Goal: Transaction & Acquisition: Purchase product/service

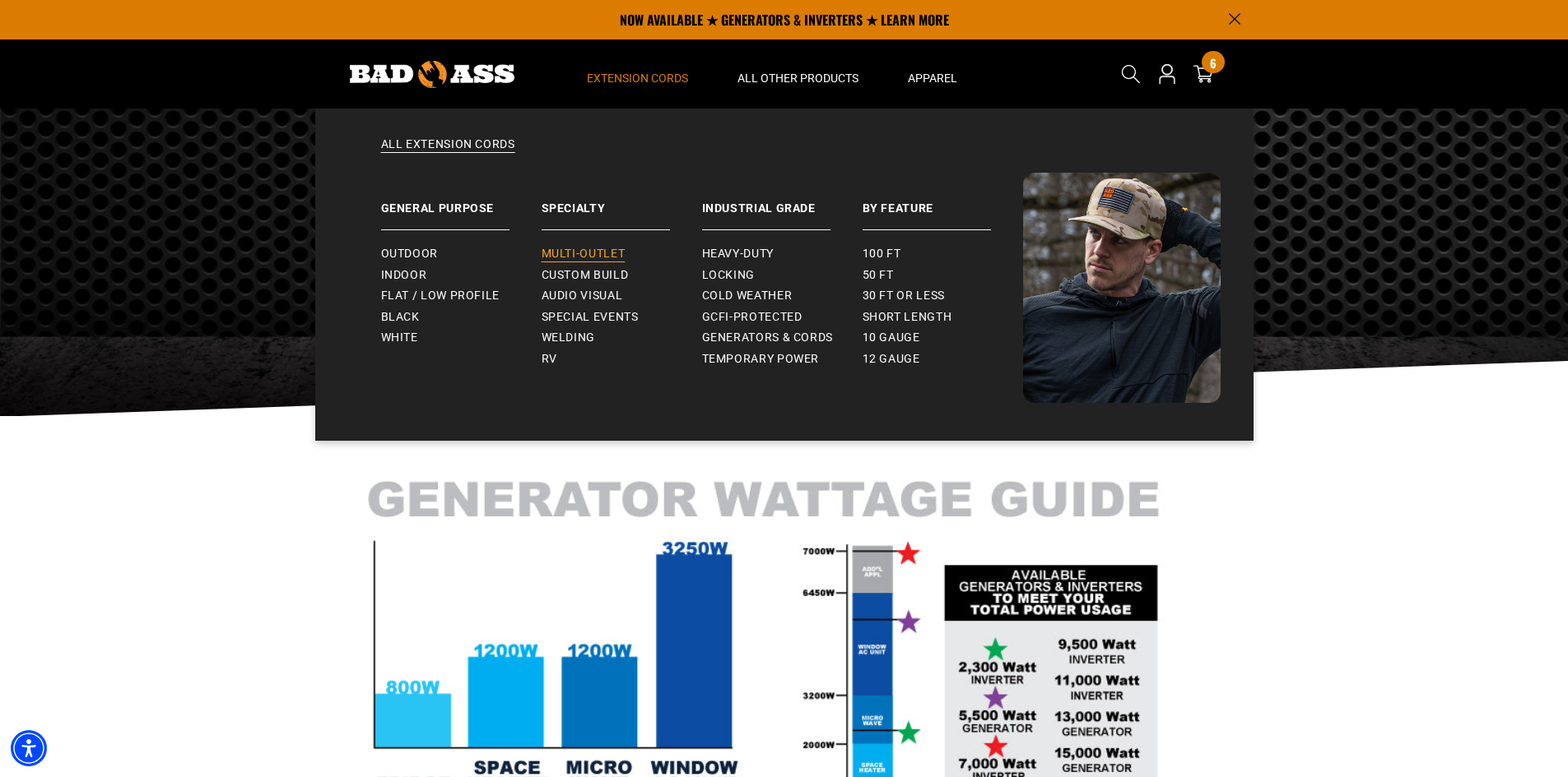
click at [597, 254] on span "Multi-Outlet" at bounding box center [584, 255] width 84 height 15
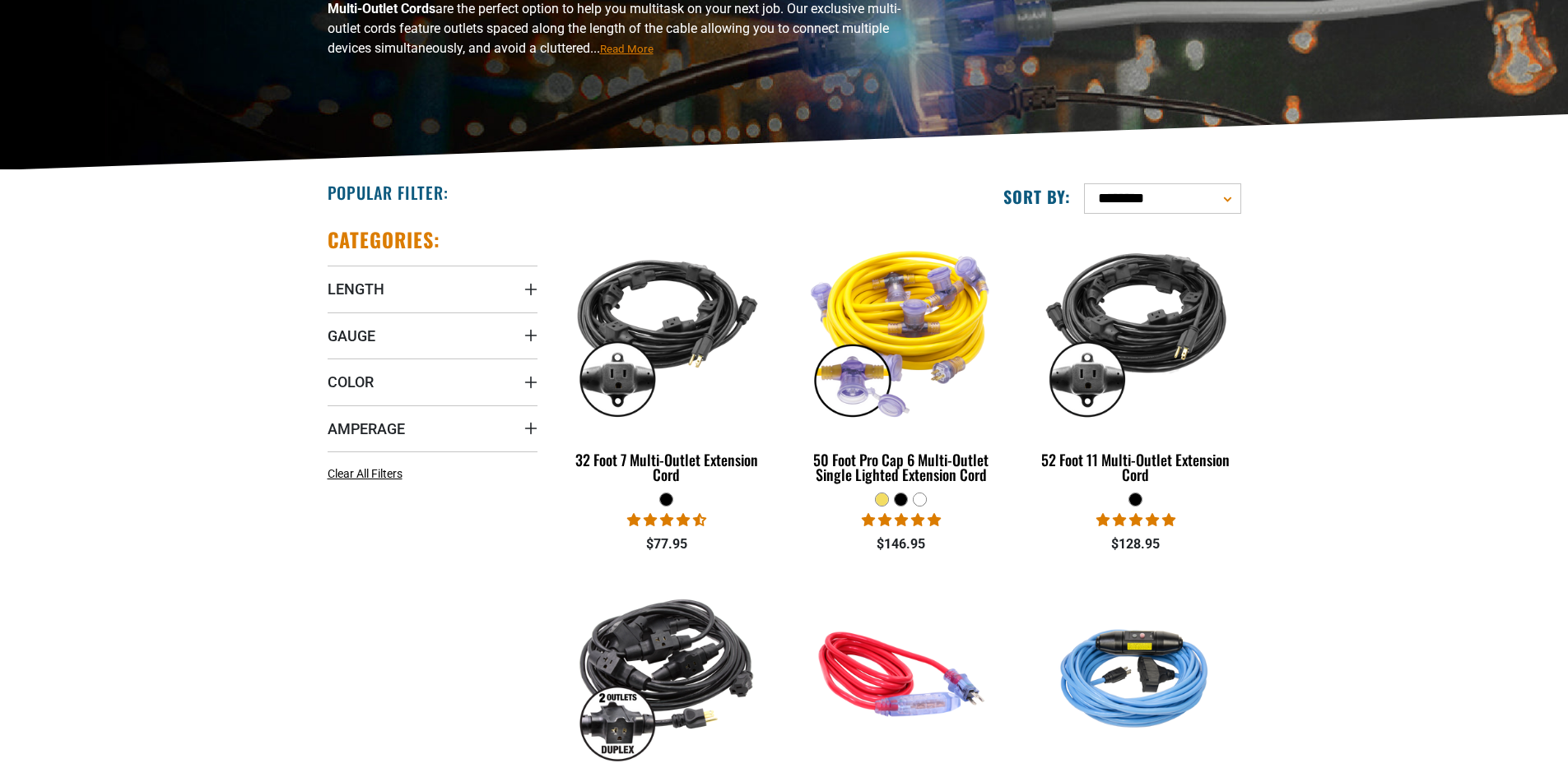
click at [922, 501] on div at bounding box center [919, 499] width 12 height 12
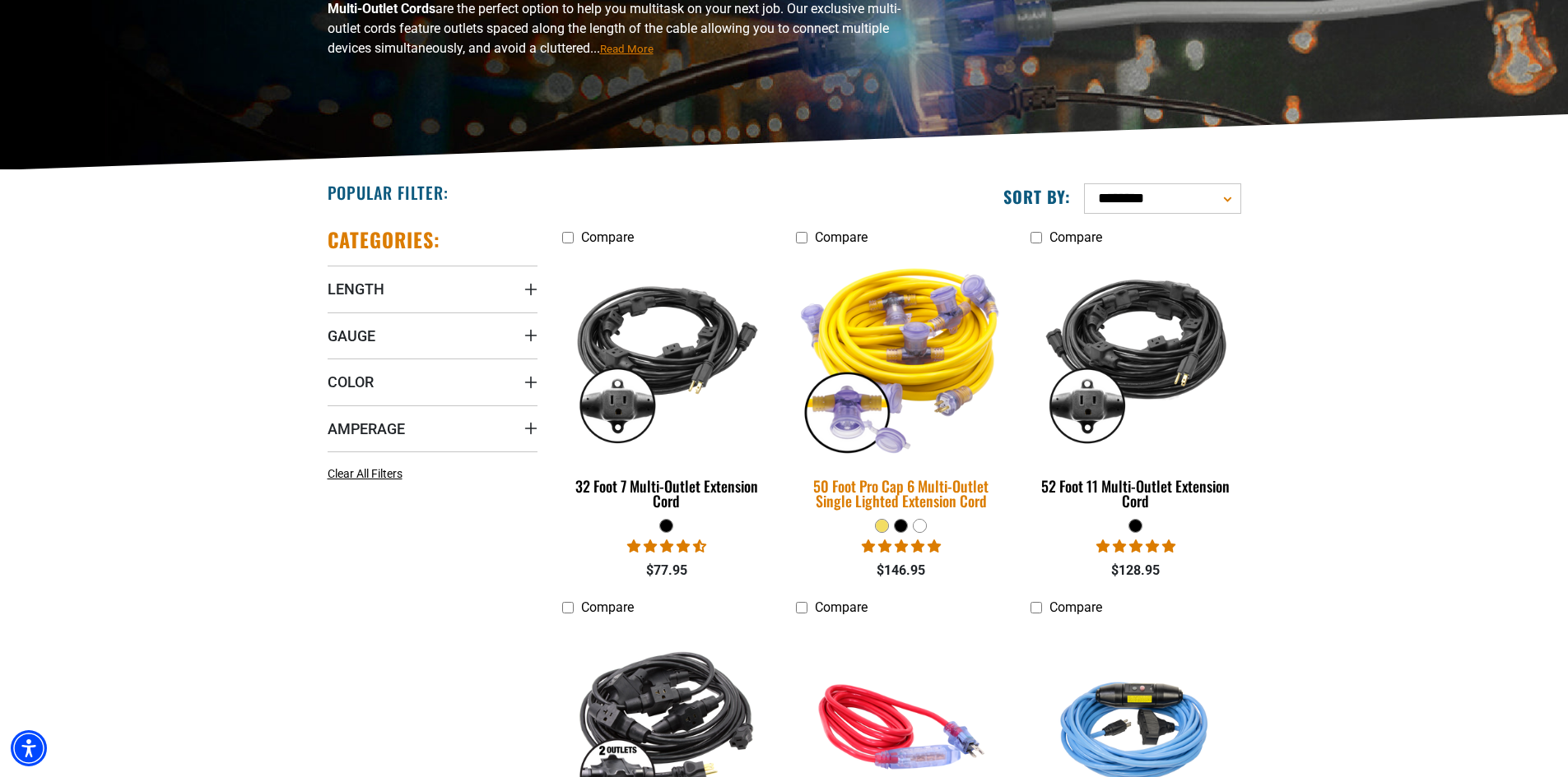
click at [901, 414] on img at bounding box center [901, 356] width 231 height 211
